Goal: Task Accomplishment & Management: Manage account settings

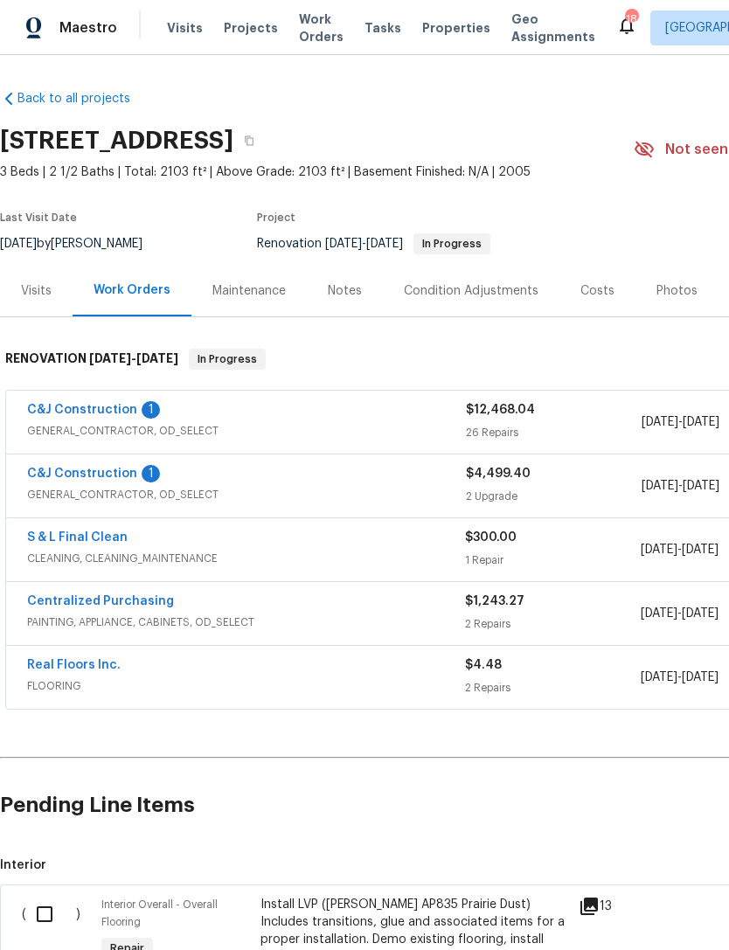
click at [62, 471] on link "C&J Construction" at bounding box center [82, 474] width 110 height 12
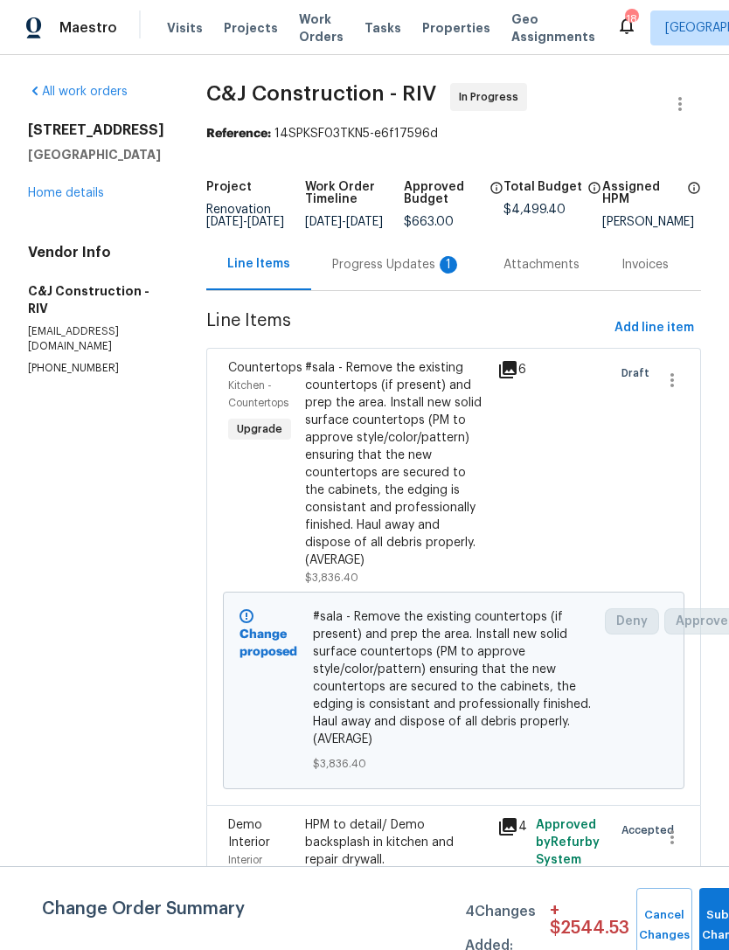
click at [424, 274] on div "Progress Updates 1" at bounding box center [396, 264] width 129 height 17
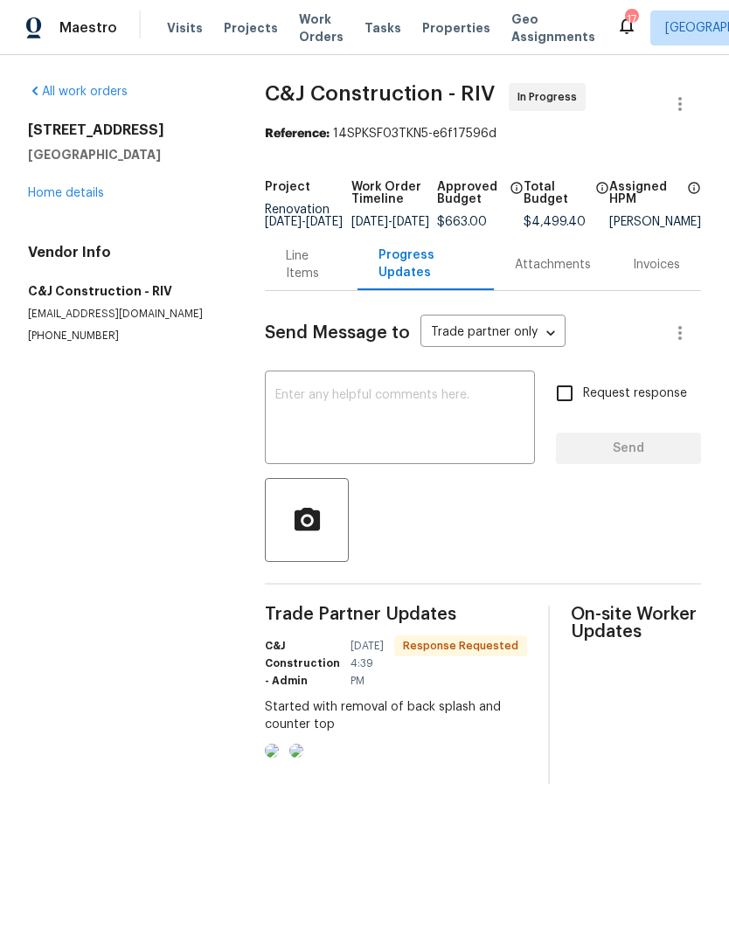
click at [378, 436] on textarea at bounding box center [399, 419] width 249 height 61
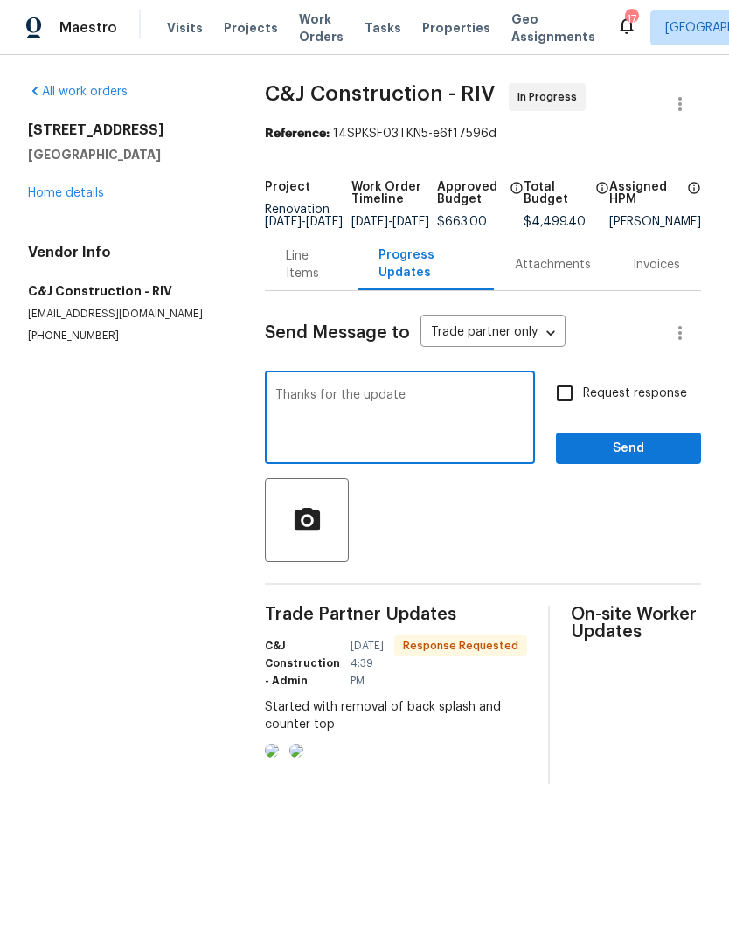
type textarea "Thanks for the update"
click at [651, 460] on span "Send" at bounding box center [628, 449] width 117 height 22
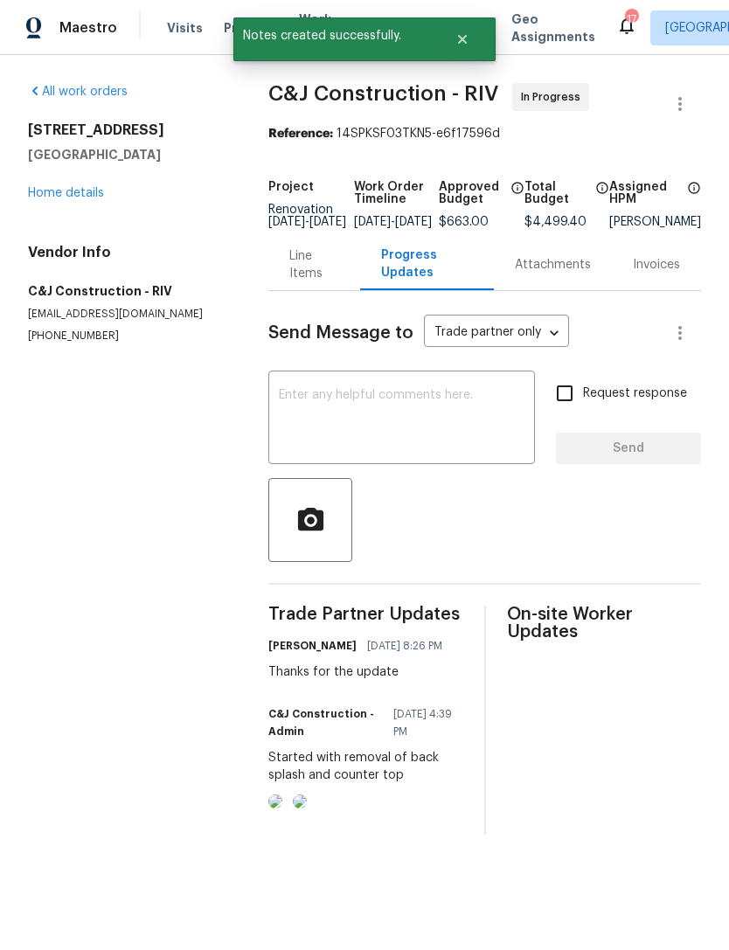
click at [282, 809] on img at bounding box center [275, 802] width 14 height 14
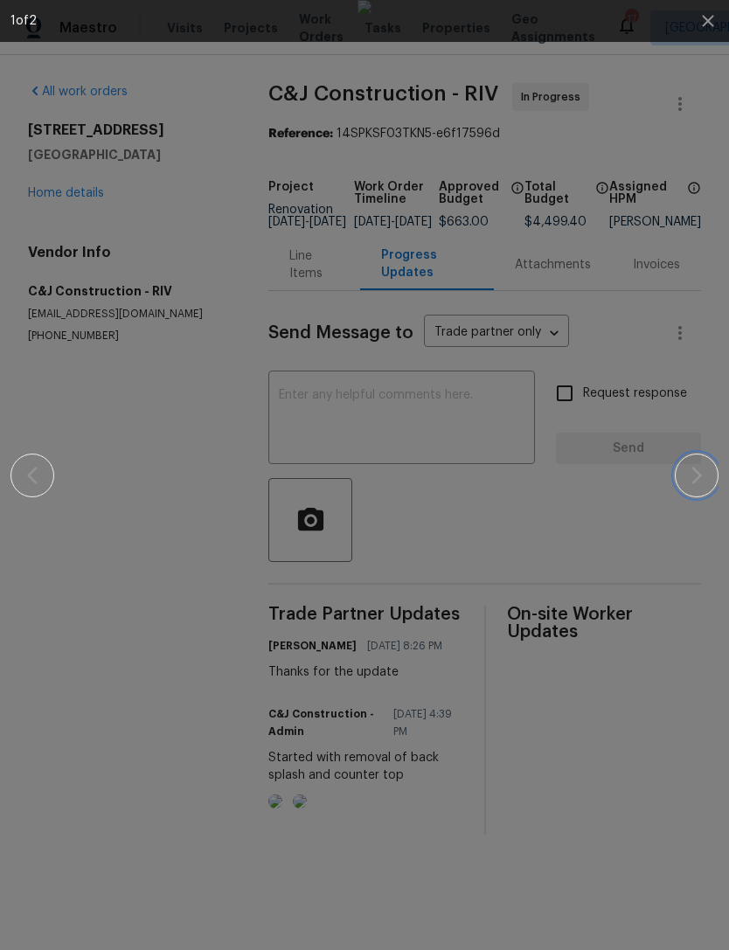
click at [691, 484] on icon "button" at bounding box center [696, 475] width 21 height 21
click at [698, 482] on icon "button" at bounding box center [696, 475] width 21 height 21
click at [711, 26] on icon "button" at bounding box center [708, 20] width 21 height 21
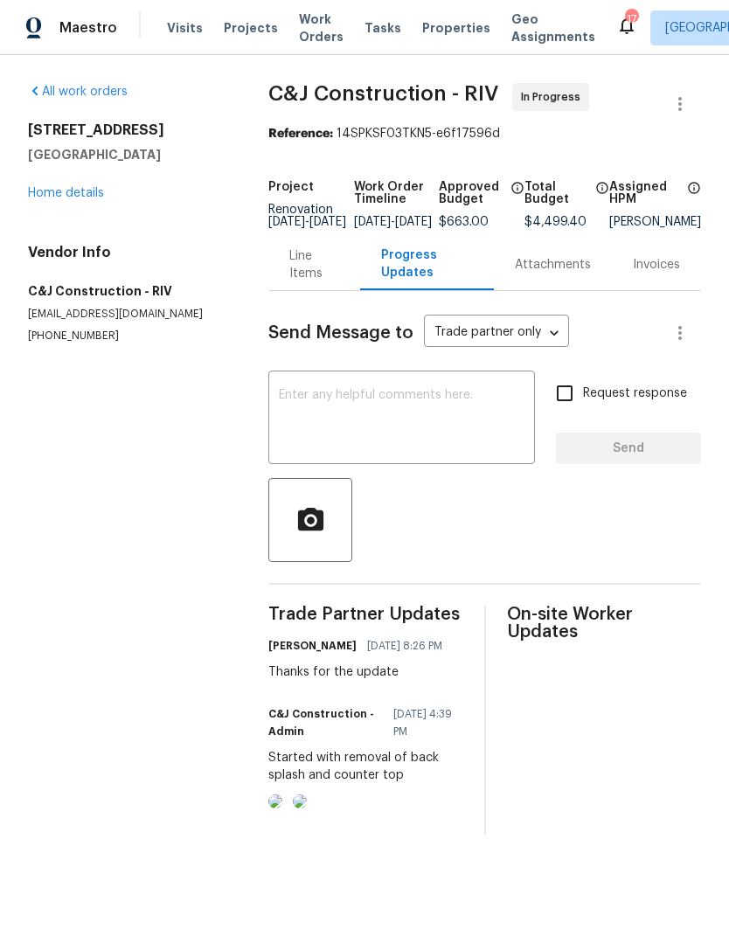
click at [54, 197] on link "Home details" at bounding box center [66, 193] width 76 height 12
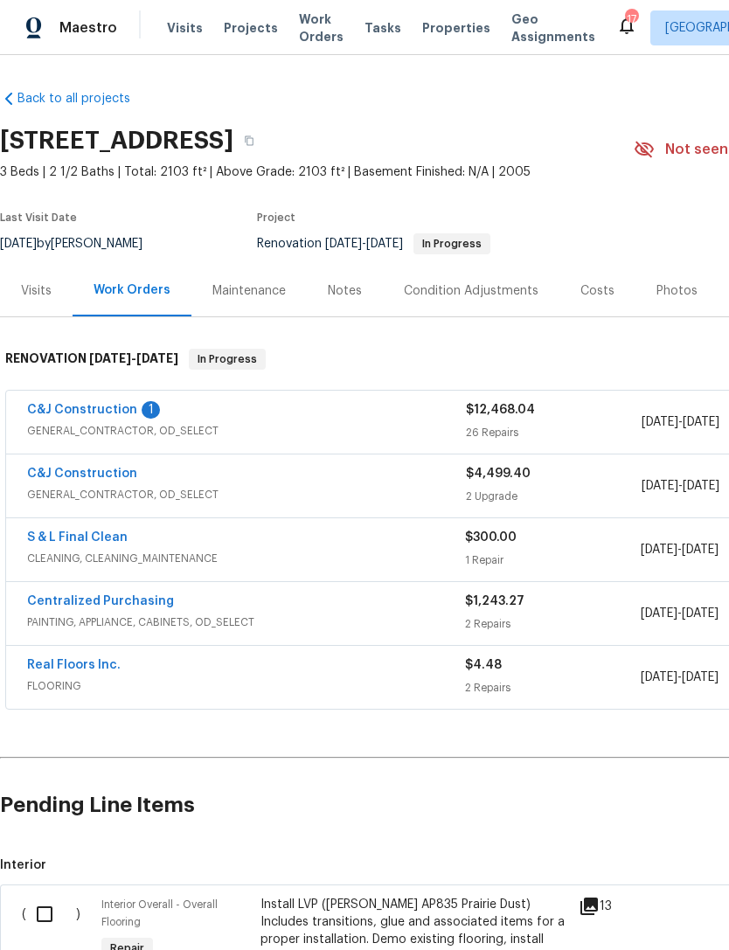
click at [57, 414] on link "C&J Construction" at bounding box center [82, 410] width 110 height 12
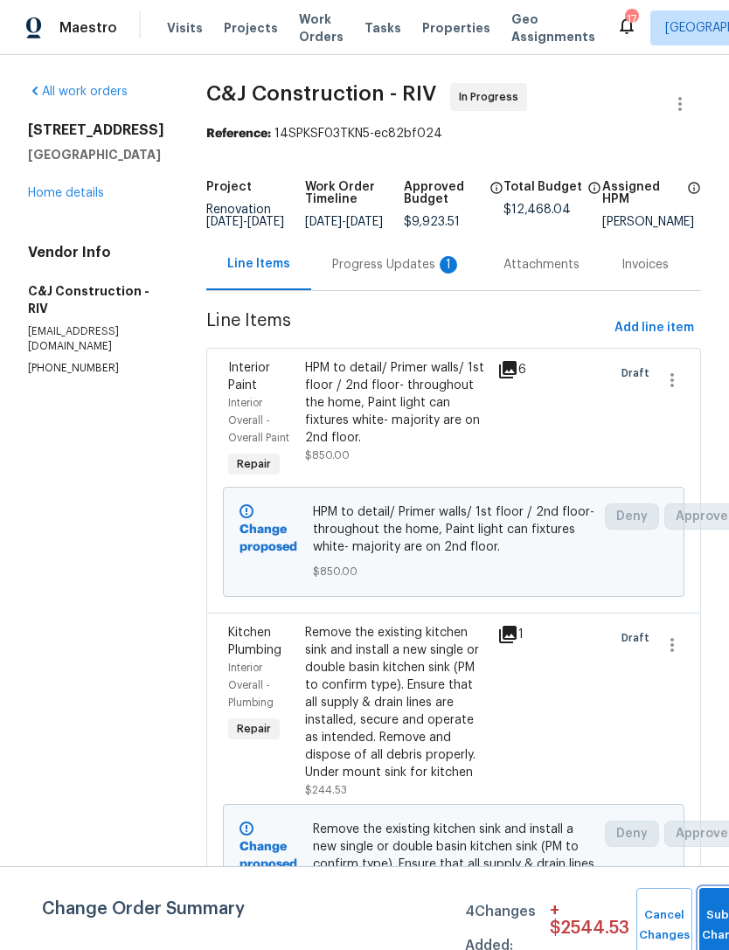
click at [720, 913] on button "Submit Changes" at bounding box center [727, 925] width 56 height 75
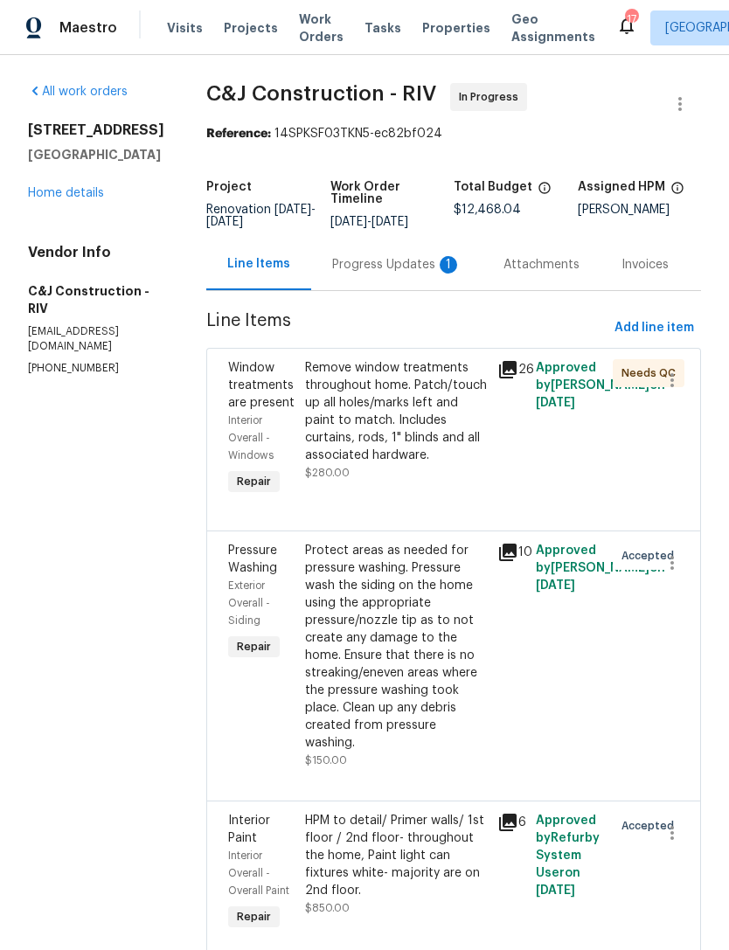
click at [402, 274] on div "Progress Updates 1" at bounding box center [396, 264] width 129 height 17
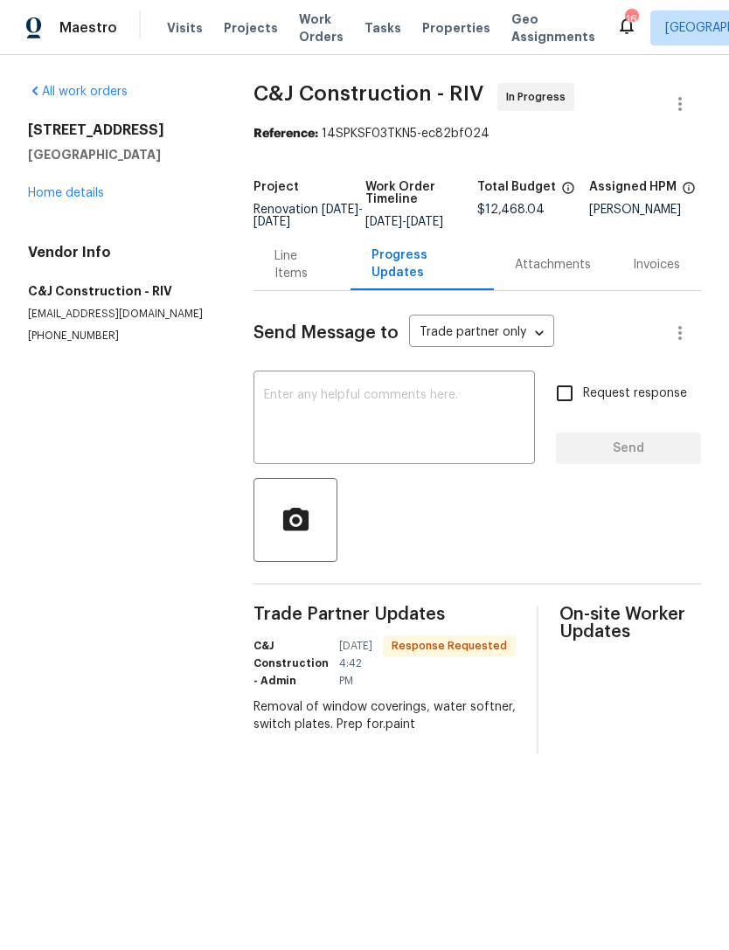
click at [61, 192] on link "Home details" at bounding box center [66, 193] width 76 height 12
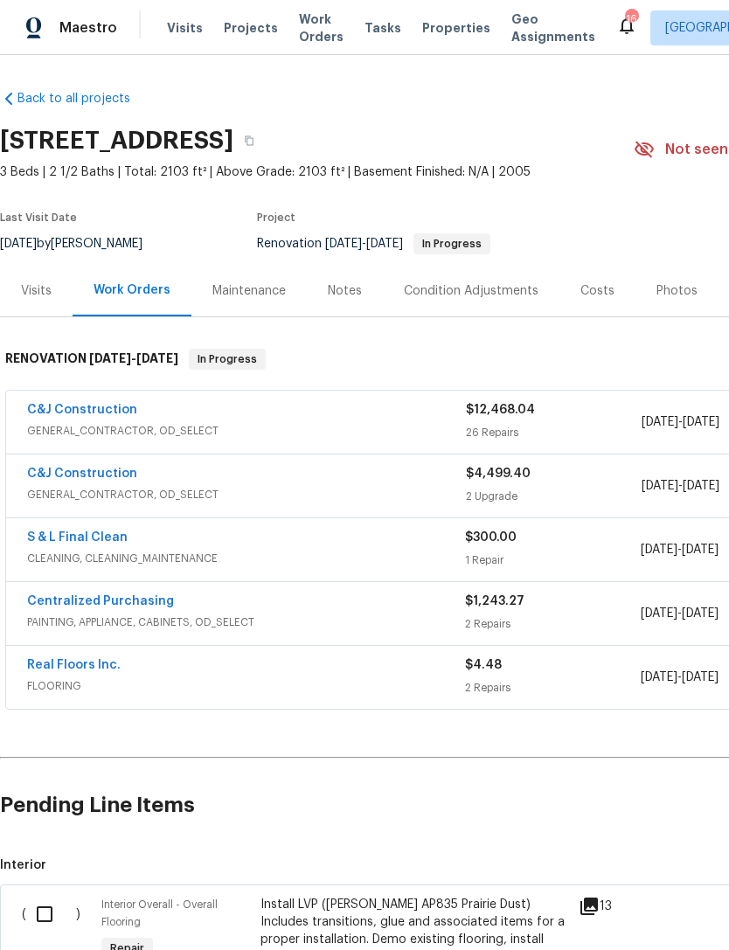
click at [587, 296] on div "Costs" at bounding box center [597, 290] width 34 height 17
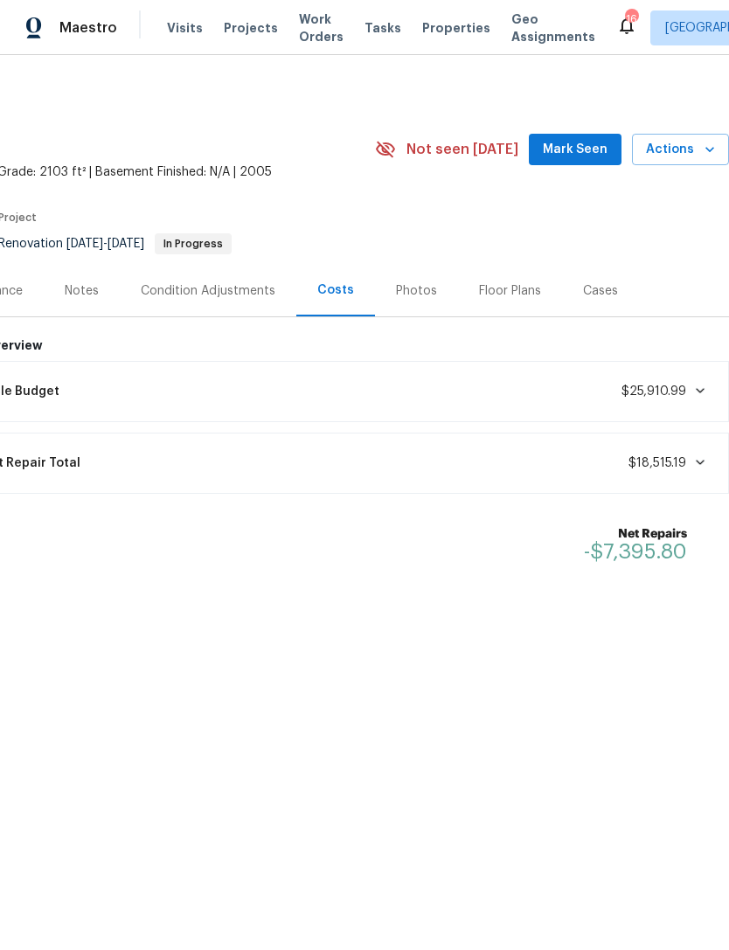
scroll to position [0, 259]
